Goal: Information Seeking & Learning: Learn about a topic

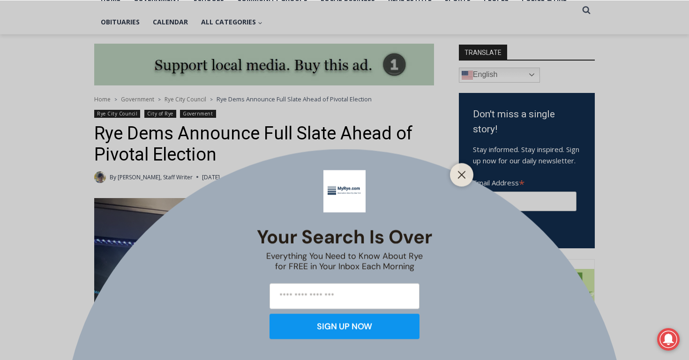
scroll to position [140, 0]
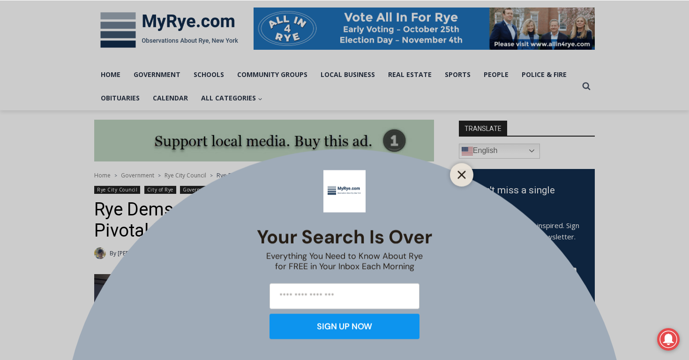
click at [462, 176] on icon "Close" at bounding box center [462, 174] width 8 height 8
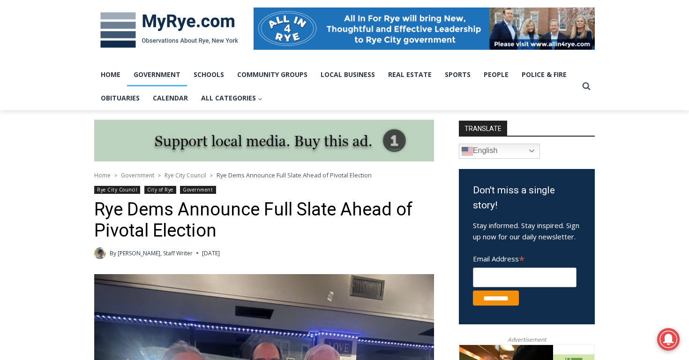
click at [170, 79] on link "Government" at bounding box center [157, 74] width 60 height 23
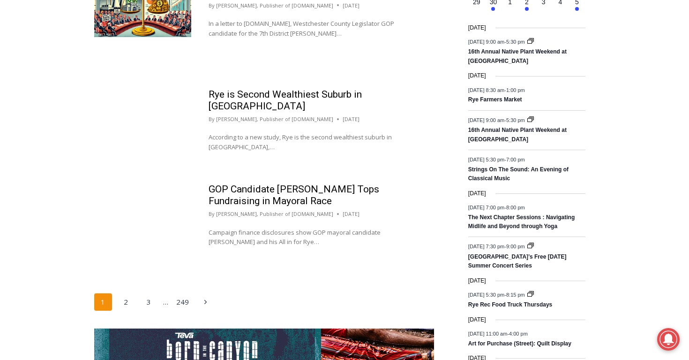
scroll to position [1450, 0]
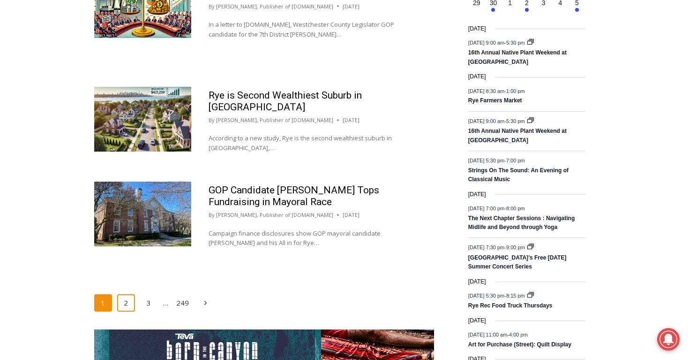
click at [125, 305] on link "2" at bounding box center [126, 303] width 18 height 18
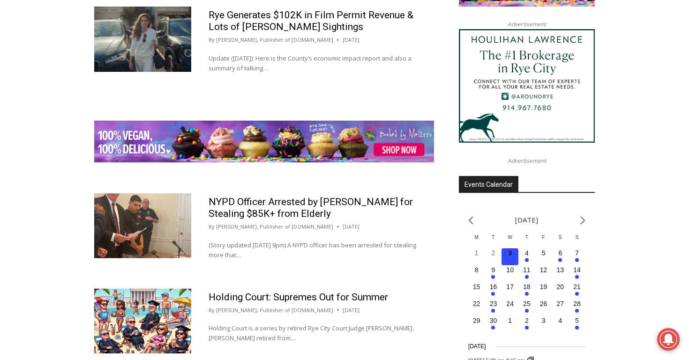
scroll to position [1160, 0]
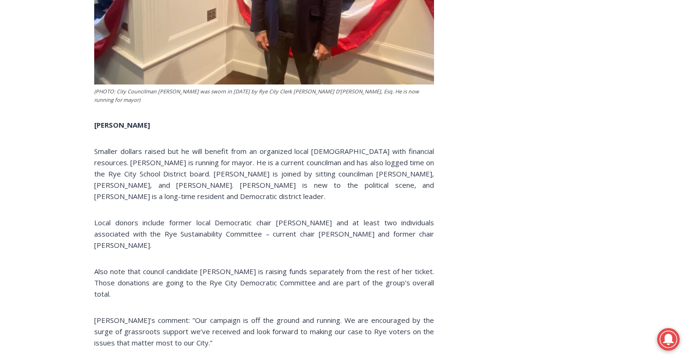
scroll to position [2872, 0]
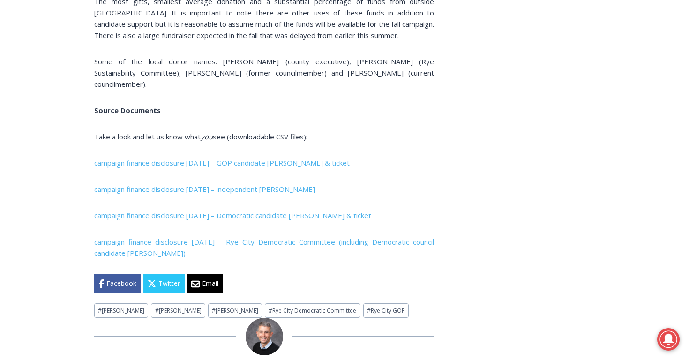
click at [267, 236] on p "campaign finance disclosure [DATE] – Rye City Democratic Committee (including D…" at bounding box center [264, 247] width 340 height 23
click at [254, 237] on link "campaign finance disclosure [DATE] – Rye City Democratic Committee (including D…" at bounding box center [264, 247] width 340 height 21
